Goal: Task Accomplishment & Management: Manage account settings

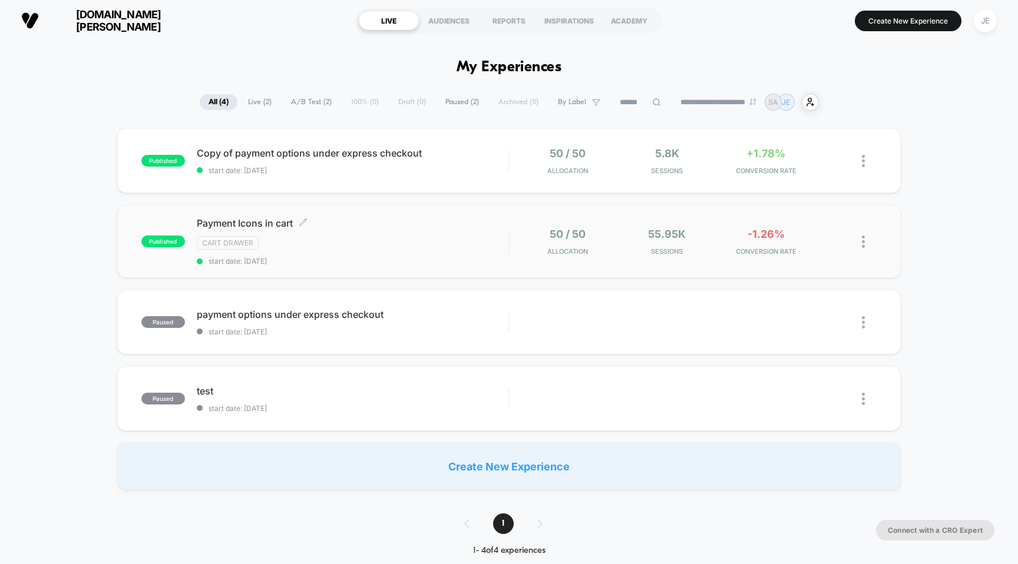
click at [315, 219] on span "Payment Icons in cart Click to edit experience details" at bounding box center [353, 223] width 312 height 12
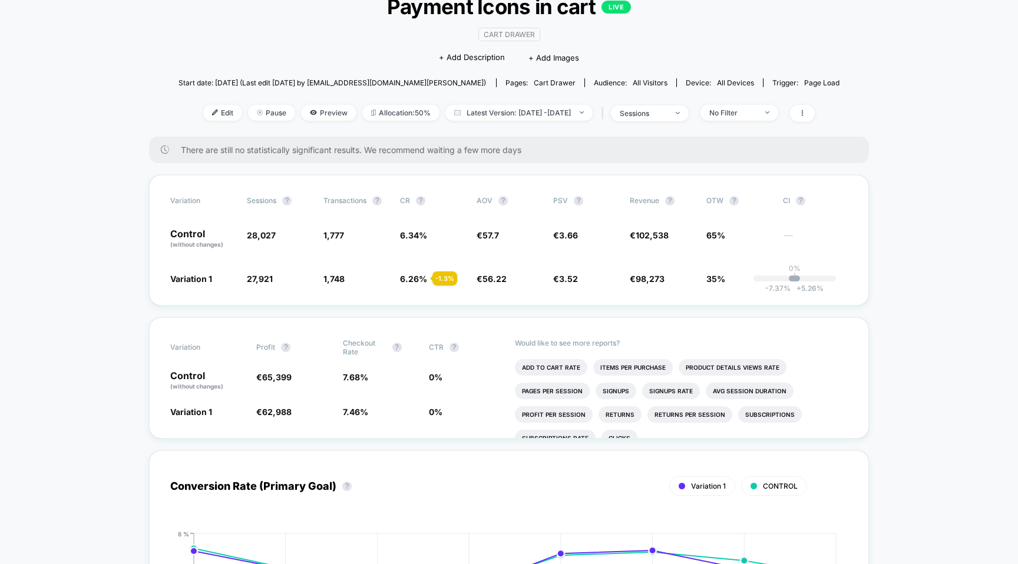
scroll to position [94, 0]
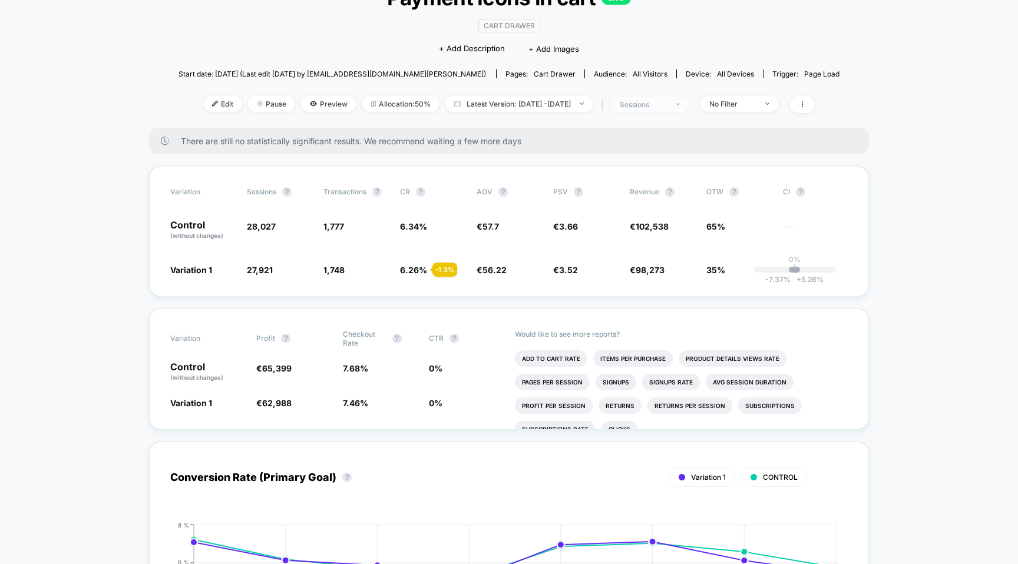
click at [688, 101] on span "sessions" at bounding box center [650, 105] width 78 height 16
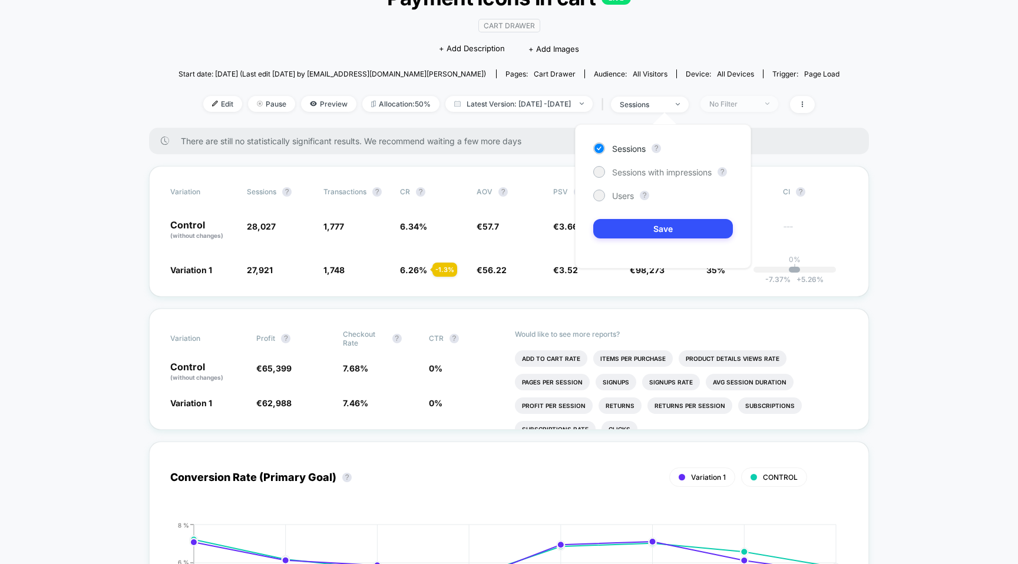
click at [748, 96] on span "No Filter" at bounding box center [739, 104] width 78 height 16
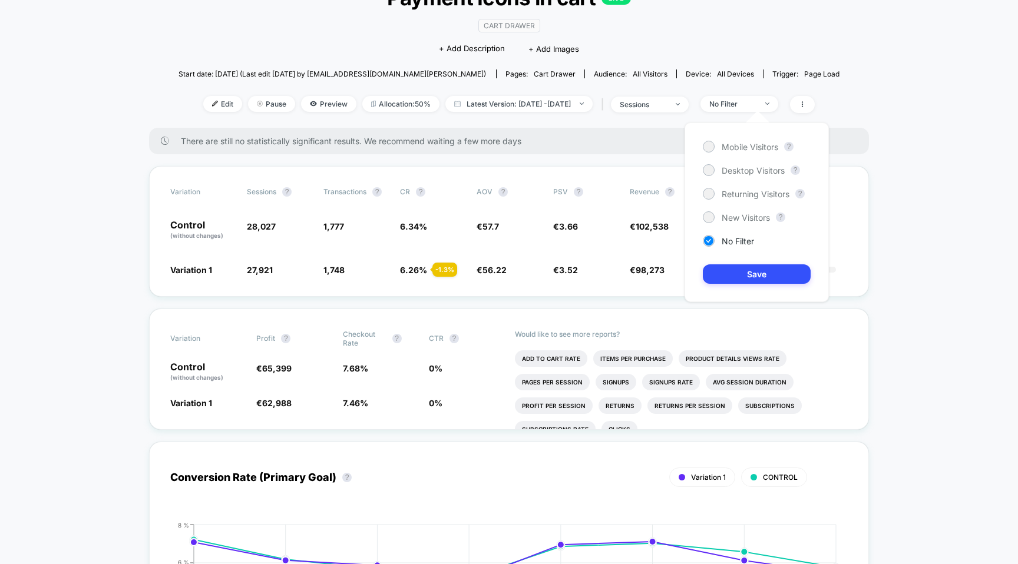
click at [744, 158] on div "Mobile Visitors ? Desktop Visitors ? Returning Visitors ? New Visitors ? No Fil…" at bounding box center [756, 212] width 144 height 180
click at [749, 149] on span "Mobile Visitors" at bounding box center [749, 147] width 57 height 10
click at [742, 277] on button "Save" at bounding box center [757, 273] width 108 height 19
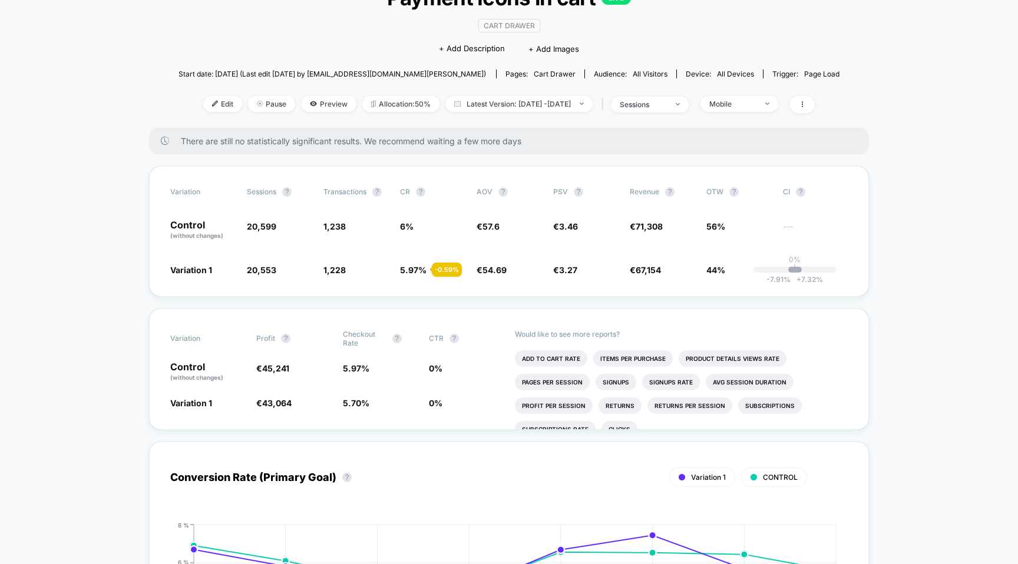
click at [740, 88] on div "< Back to all live experiences Payment Icons in cart LIVE cart drawer Click to …" at bounding box center [508, 48] width 661 height 160
click at [740, 100] on div "Mobile" at bounding box center [732, 104] width 47 height 9
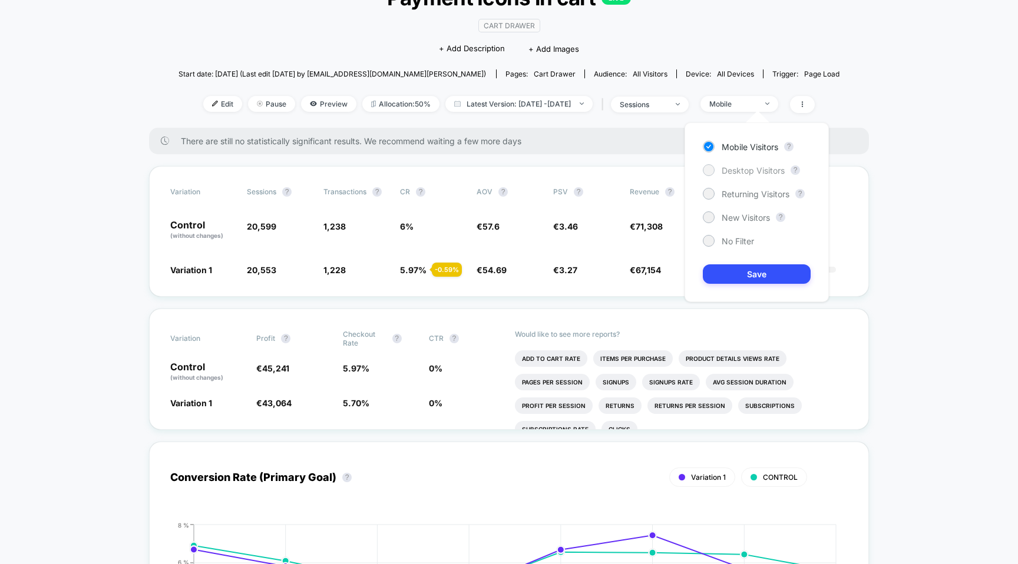
click at [750, 170] on span "Desktop Visitors" at bounding box center [752, 170] width 63 height 10
click at [760, 276] on button "Save" at bounding box center [757, 273] width 108 height 19
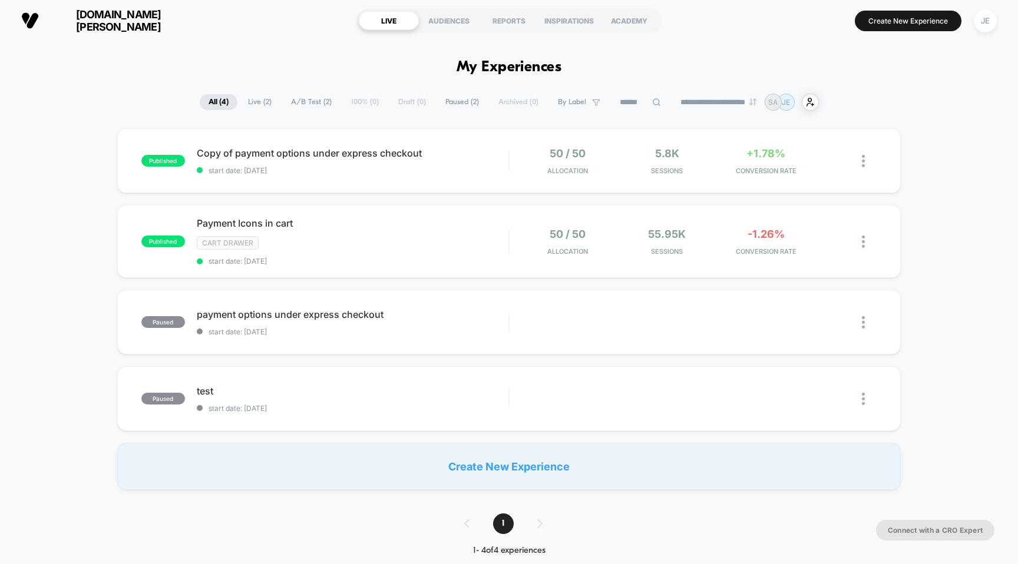
click at [135, 27] on span "[DOMAIN_NAME][PERSON_NAME]" at bounding box center [118, 20] width 141 height 25
